Goal: Task Accomplishment & Management: Complete application form

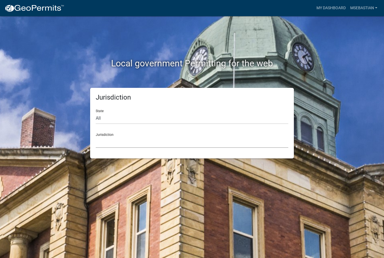
click at [123, 147] on select "[GEOGRAPHIC_DATA], [US_STATE] [GEOGRAPHIC_DATA], [US_STATE][PERSON_NAME][GEOGRA…" at bounding box center [192, 142] width 193 height 11
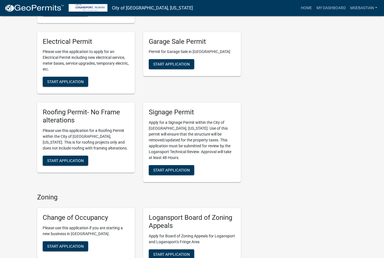
scroll to position [330, 0]
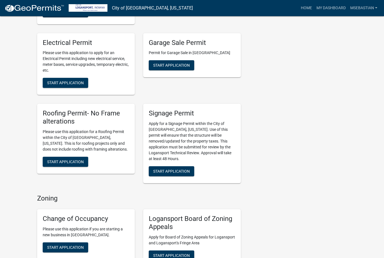
click at [52, 160] on span "Start Application" at bounding box center [65, 162] width 37 height 4
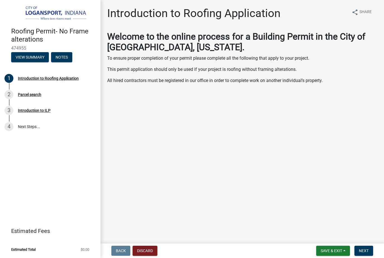
click at [364, 247] on button "Next" at bounding box center [364, 251] width 19 height 10
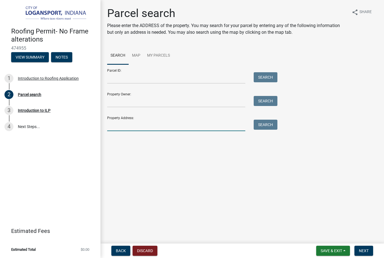
click at [183, 123] on input "Property Address:" at bounding box center [176, 125] width 138 height 11
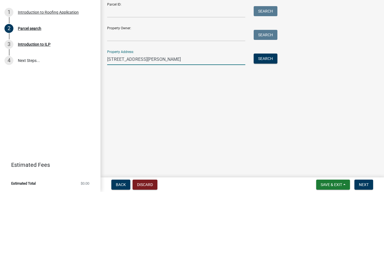
type input "[STREET_ADDRESS][PERSON_NAME]"
click at [270, 120] on button "Search" at bounding box center [266, 125] width 24 height 10
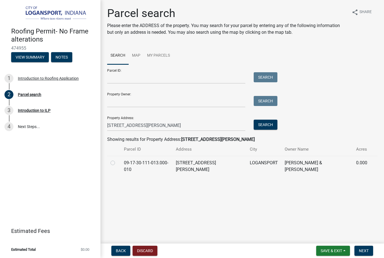
click at [117, 160] on label at bounding box center [117, 160] width 0 height 0
click at [117, 162] on input "radio" at bounding box center [119, 162] width 4 height 4
radio input "true"
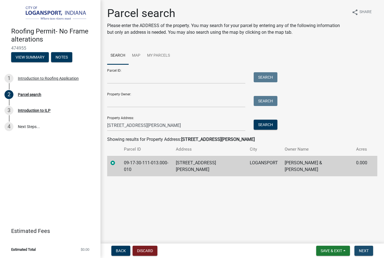
click at [366, 249] on span "Next" at bounding box center [364, 251] width 10 height 4
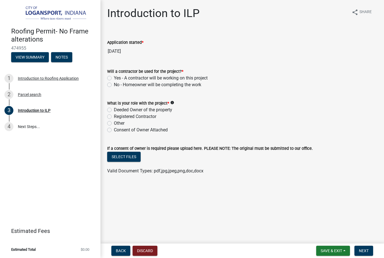
click at [114, 79] on label "Yes - A contractor will be working on this project" at bounding box center [161, 78] width 94 height 7
click at [114, 78] on input "Yes - A contractor will be working on this project" at bounding box center [116, 77] width 4 height 4
radio input "true"
click at [114, 118] on label "Registered Contractor" at bounding box center [135, 116] width 42 height 7
click at [114, 117] on input "Registered Contractor" at bounding box center [116, 115] width 4 height 4
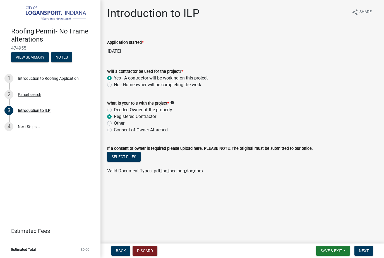
radio input "true"
click at [364, 249] on span "Next" at bounding box center [364, 251] width 10 height 4
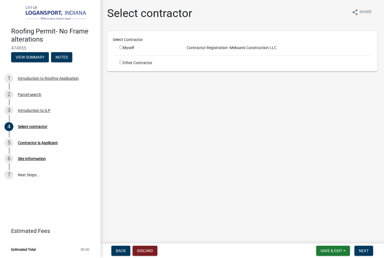
click at [123, 46] on input "radio" at bounding box center [121, 48] width 4 height 4
radio input "true"
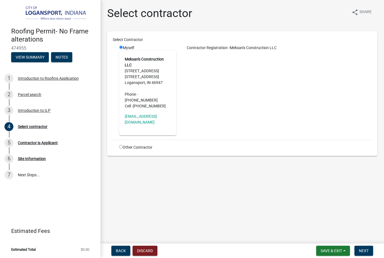
click at [365, 250] on span "Next" at bounding box center [364, 251] width 10 height 4
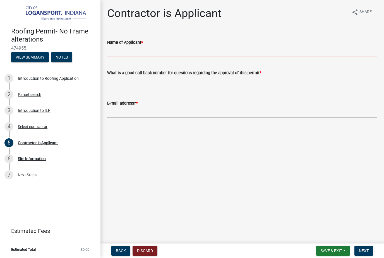
click at [121, 54] on input "Name of Applicant *" at bounding box center [242, 51] width 270 height 11
type input "[PERSON_NAME]"
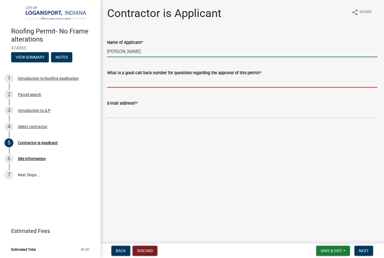
click at [241, 85] on input "What is a good call back number for questions regarding the approval of this pe…" at bounding box center [242, 81] width 270 height 11
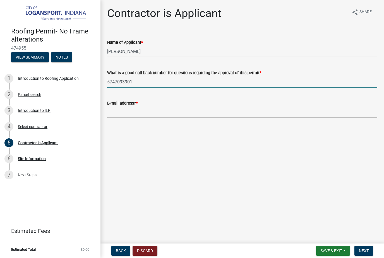
type input "5747093901"
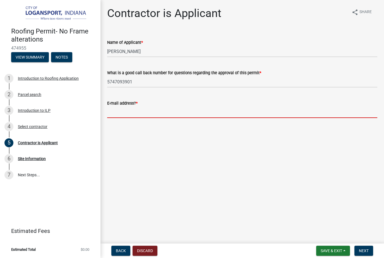
click at [124, 112] on input "E-mail address? *" at bounding box center [242, 112] width 270 height 11
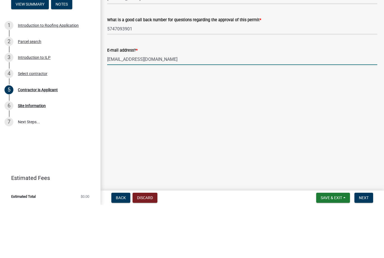
type input "[EMAIL_ADDRESS][DOMAIN_NAME]"
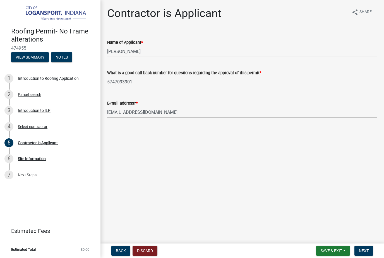
click at [369, 249] on button "Next" at bounding box center [364, 251] width 19 height 10
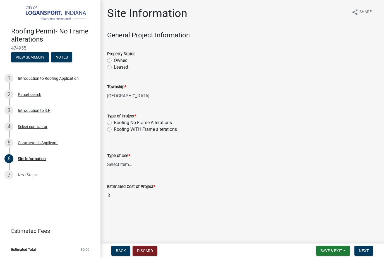
click at [114, 61] on label "Owned" at bounding box center [121, 60] width 14 height 7
click at [114, 61] on input "Owned" at bounding box center [116, 59] width 4 height 4
radio input "true"
click at [114, 123] on label "Roofing No Frame Alterations" at bounding box center [143, 122] width 58 height 7
click at [114, 123] on input "Roofing No Frame Alterations" at bounding box center [116, 121] width 4 height 4
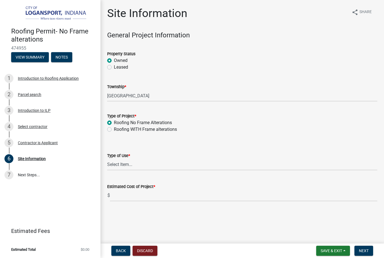
radio input "true"
click at [119, 167] on select "Select Item... Residential Commercial/Industrial Agricultural Public/Semi Public" at bounding box center [242, 164] width 270 height 11
select select "62802869-e470-474a-8a4c-8dbe1ccdd5ac"
click at [128, 195] on input "text" at bounding box center [243, 195] width 267 height 11
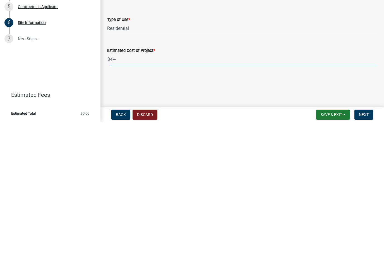
type input "4"
type input "4000"
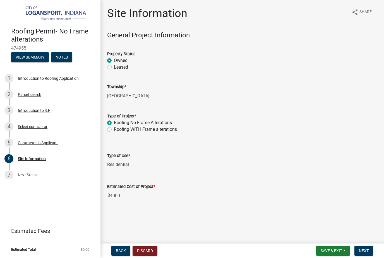
click at [369, 247] on button "Next" at bounding box center [364, 251] width 19 height 10
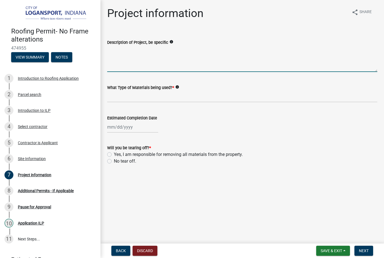
click at [126, 68] on textarea "Description of Project, be specific" at bounding box center [242, 59] width 270 height 26
click at [211, 65] on textarea "Tear off old shingle roof on back sections of the house only. (Front section al…" at bounding box center [242, 59] width 270 height 26
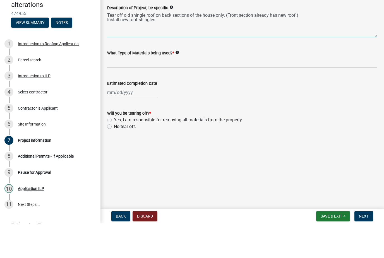
type textarea "Tear off old shingle roof on back sections of the house only. (Front section al…"
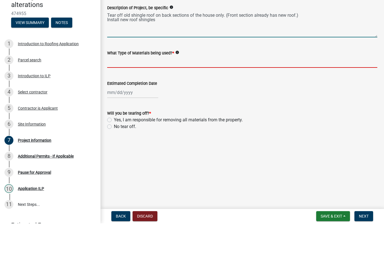
click at [189, 91] on input "What Type of Materials being used? *" at bounding box center [242, 96] width 270 height 11
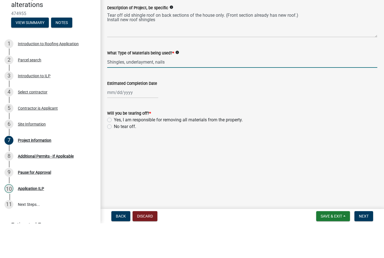
type input "Shingles, underlayment, nails"
click at [114, 121] on div at bounding box center [132, 126] width 51 height 11
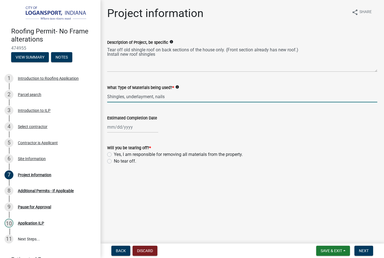
select select "9"
select select "2025"
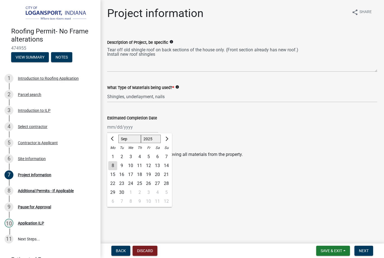
click at [163, 140] on button "Next month" at bounding box center [166, 139] width 7 height 9
select select "10"
click at [129, 156] on div "1" at bounding box center [130, 156] width 9 height 9
type input "[DATE]"
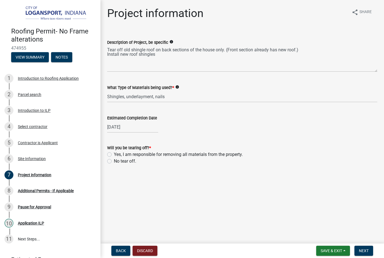
click at [112, 153] on div "Yes, I am responsible for removing all materials from the property." at bounding box center [242, 154] width 270 height 7
click at [114, 153] on label "Yes, I am responsible for removing all materials from the property." at bounding box center [178, 154] width 129 height 7
click at [114, 153] on input "Yes, I am responsible for removing all materials from the property." at bounding box center [116, 153] width 4 height 4
radio input "true"
click at [366, 249] on span "Next" at bounding box center [364, 251] width 10 height 4
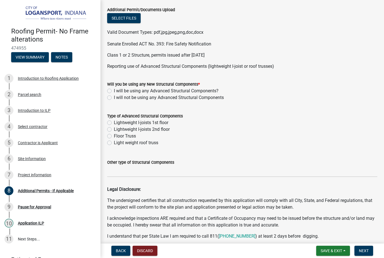
scroll to position [35, 0]
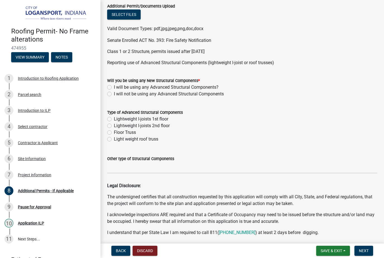
click at [114, 94] on label "I will not be using any Advanced Structural Components" at bounding box center [169, 94] width 110 height 7
click at [114, 94] on input "I will not be using any Advanced Structural Components" at bounding box center [116, 93] width 4 height 4
radio input "true"
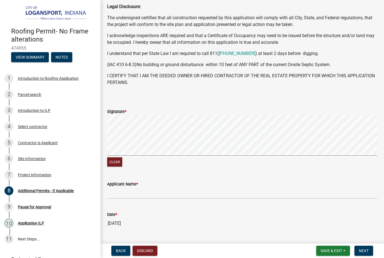
scroll to position [215, 0]
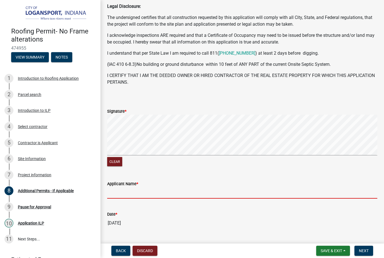
click at [143, 196] on input "Applicant Name *" at bounding box center [242, 192] width 270 height 11
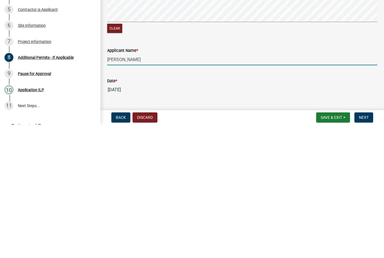
type input "[PERSON_NAME]"
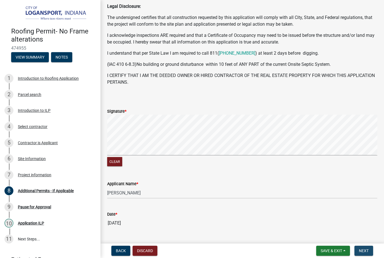
click at [369, 248] on button "Next" at bounding box center [364, 251] width 19 height 10
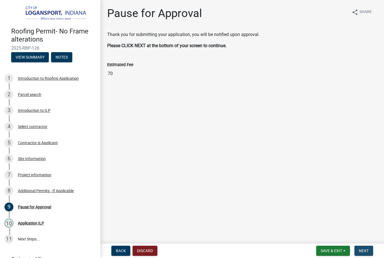
click at [365, 246] on button "Next" at bounding box center [364, 251] width 19 height 10
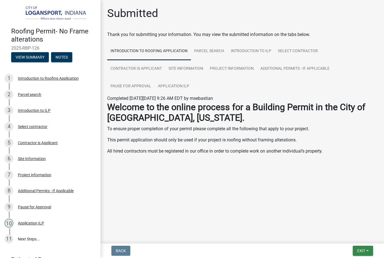
click at [367, 247] on button "Exit" at bounding box center [363, 251] width 20 height 10
click at [356, 238] on button "Save & Exit" at bounding box center [351, 236] width 45 height 13
